Goal: Task Accomplishment & Management: Manage account settings

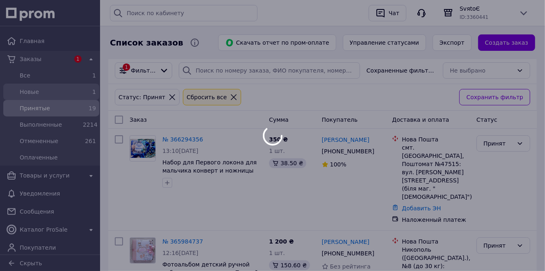
click at [56, 95] on span "Новые" at bounding box center [50, 92] width 60 height 8
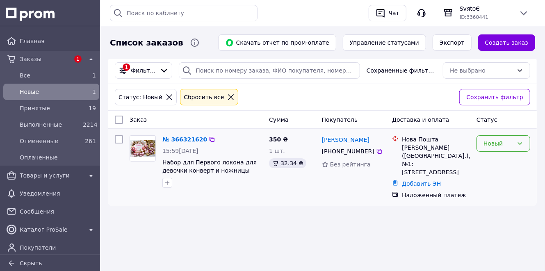
click at [491, 145] on div "Новый" at bounding box center [499, 143] width 30 height 9
click at [492, 160] on li "Принят" at bounding box center [503, 160] width 53 height 15
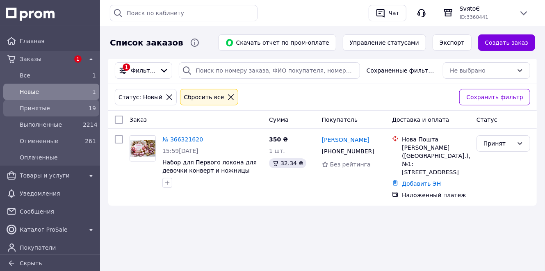
click at [49, 110] on span "Принятые" at bounding box center [50, 108] width 60 height 8
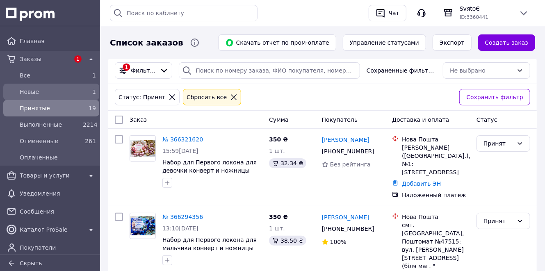
click at [58, 91] on span "Новые" at bounding box center [50, 92] width 60 height 8
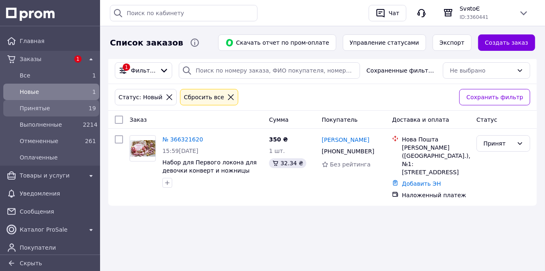
click at [54, 109] on span "Принятые" at bounding box center [50, 108] width 60 height 8
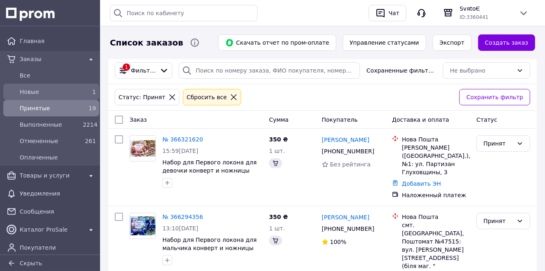
click at [37, 90] on span "Новые" at bounding box center [50, 92] width 60 height 8
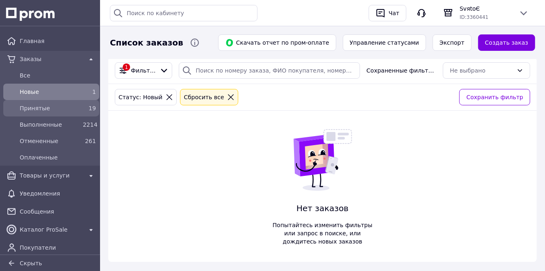
click at [35, 112] on span "Принятые" at bounding box center [50, 108] width 60 height 8
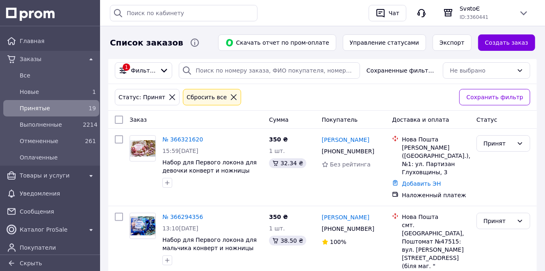
click at [341, 139] on link "[PERSON_NAME]" at bounding box center [346, 140] width 48 height 8
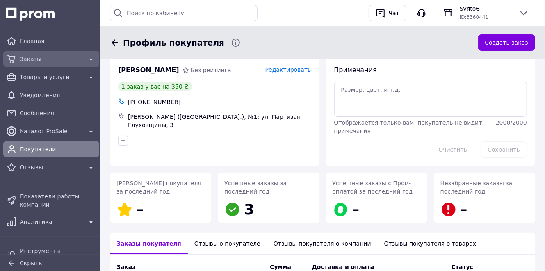
click at [54, 62] on span "Заказы" at bounding box center [51, 59] width 63 height 8
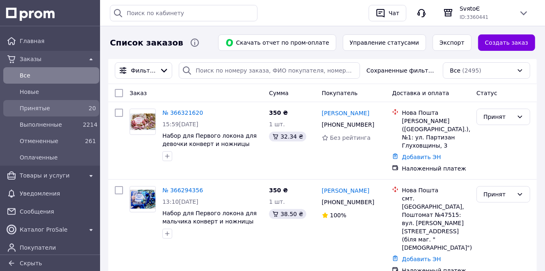
click at [57, 109] on span "Принятые" at bounding box center [50, 108] width 60 height 8
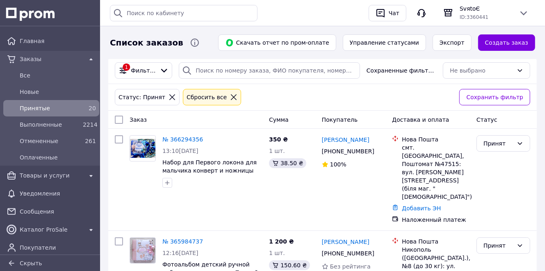
click at [59, 110] on span "Принятые" at bounding box center [50, 108] width 60 height 8
click at [70, 142] on span "Отмененные" at bounding box center [50, 141] width 60 height 8
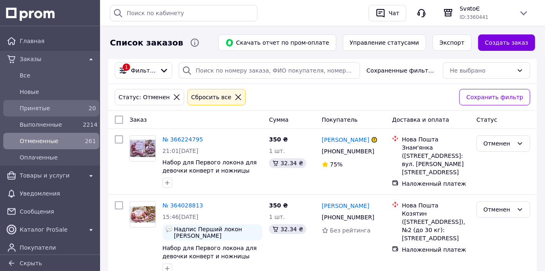
click at [68, 109] on span "Принятые" at bounding box center [50, 108] width 60 height 8
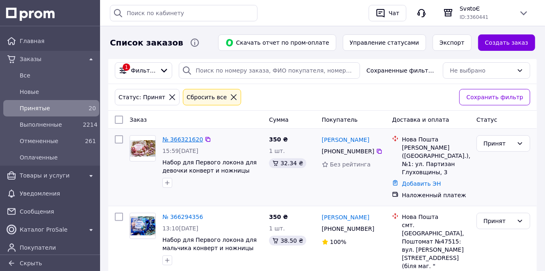
click at [180, 138] on link "№ 366321620" at bounding box center [182, 139] width 41 height 7
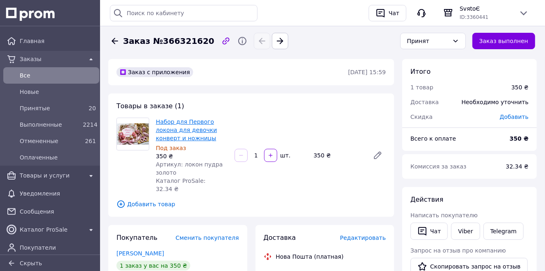
click at [195, 123] on link "Набор для Первого локона для девочки конверт и ножницы" at bounding box center [186, 130] width 61 height 23
click at [459, 233] on link "Viber" at bounding box center [465, 231] width 29 height 17
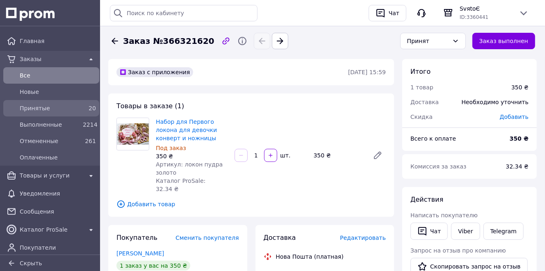
click at [37, 110] on span "Принятые" at bounding box center [50, 108] width 60 height 8
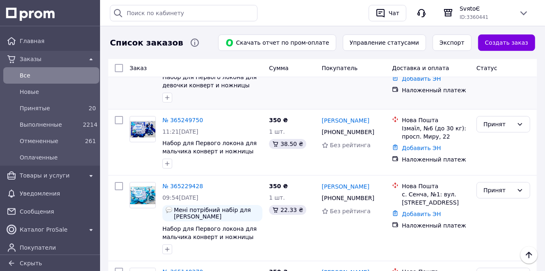
scroll to position [1378, 0]
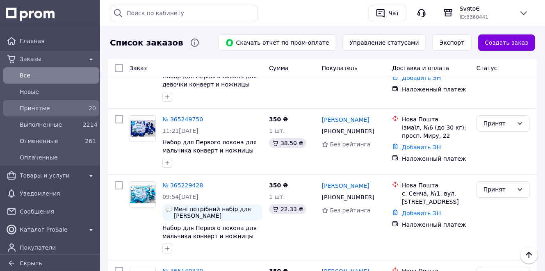
click at [89, 107] on span "20" at bounding box center [92, 108] width 7 height 7
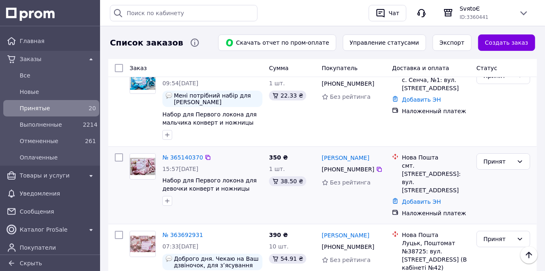
scroll to position [1474, 0]
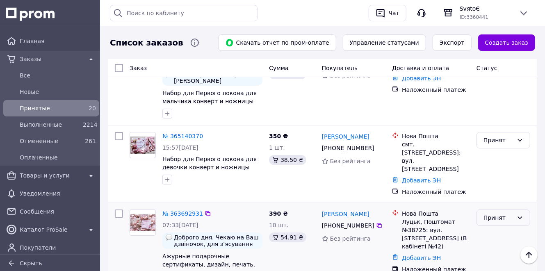
click at [496, 213] on div "Принят" at bounding box center [499, 217] width 30 height 9
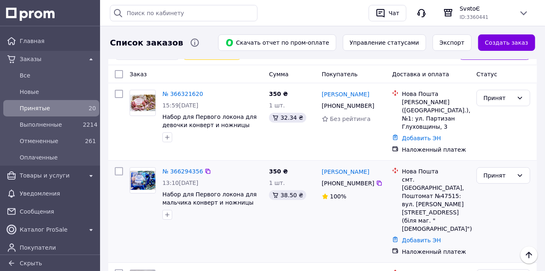
scroll to position [0, 0]
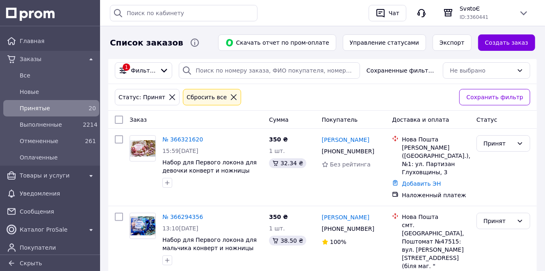
click at [361, 94] on div "Статус: Принят Сбросить все" at bounding box center [283, 97] width 341 height 20
